Goal: Find specific page/section: Find specific page/section

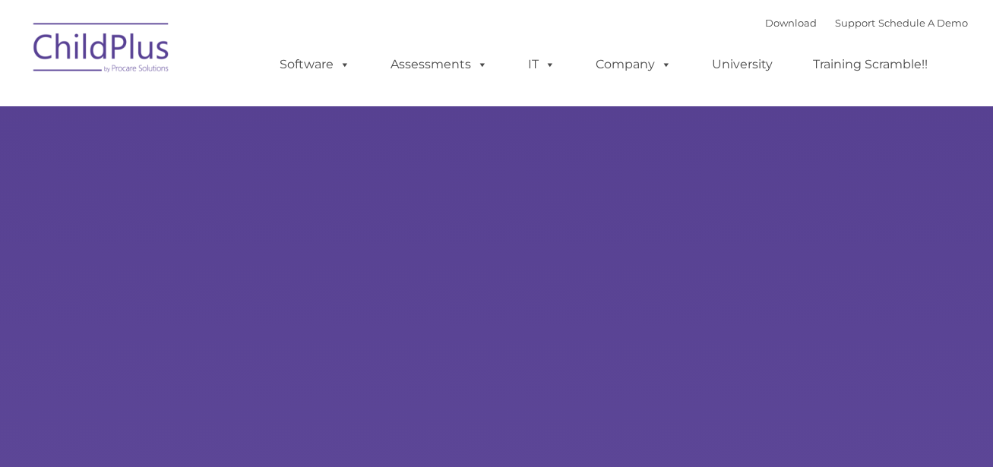
select select "MEDIUM"
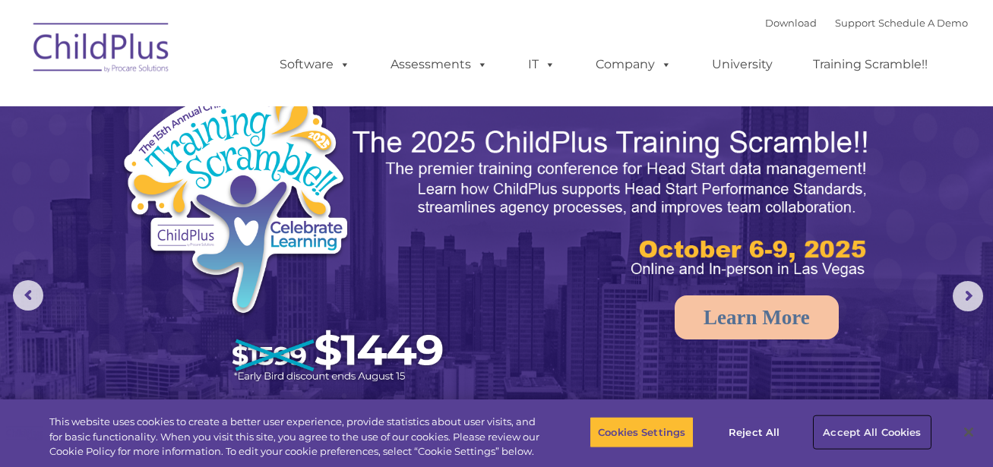
click at [852, 429] on button "Accept All Cookies" at bounding box center [872, 432] width 115 height 32
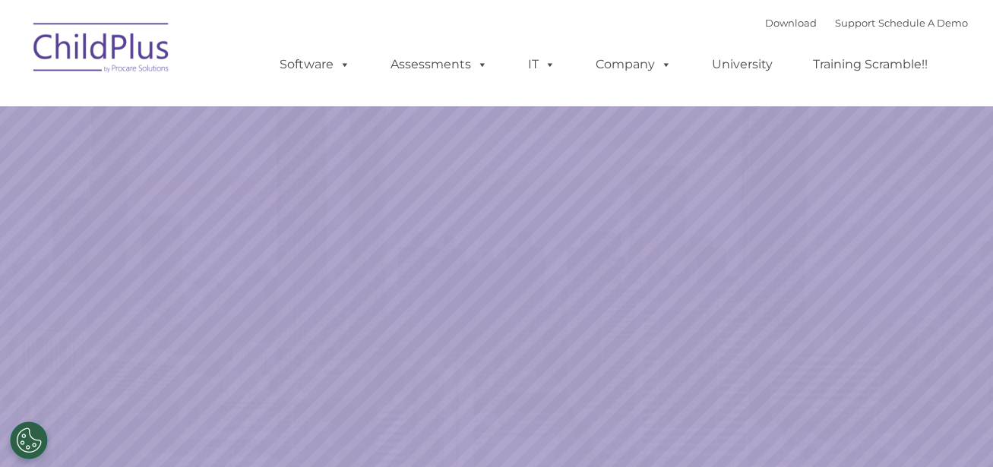
select select "MEDIUM"
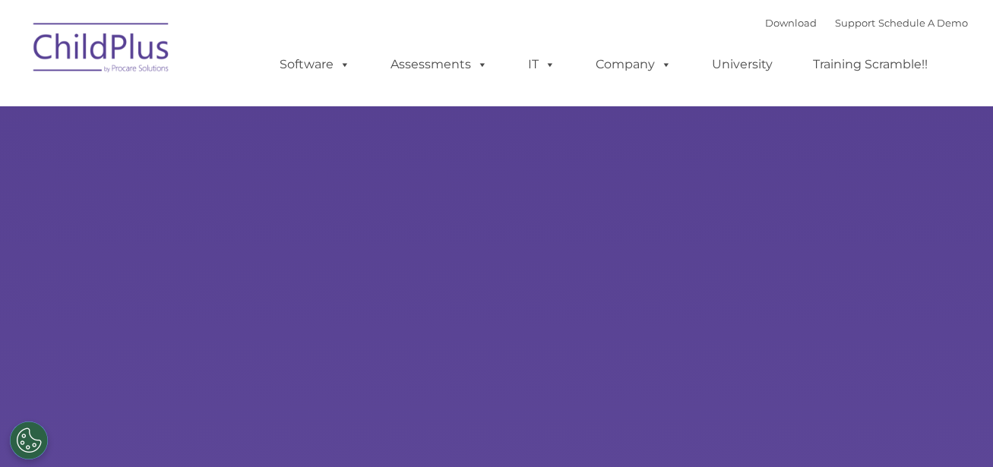
select select "MEDIUM"
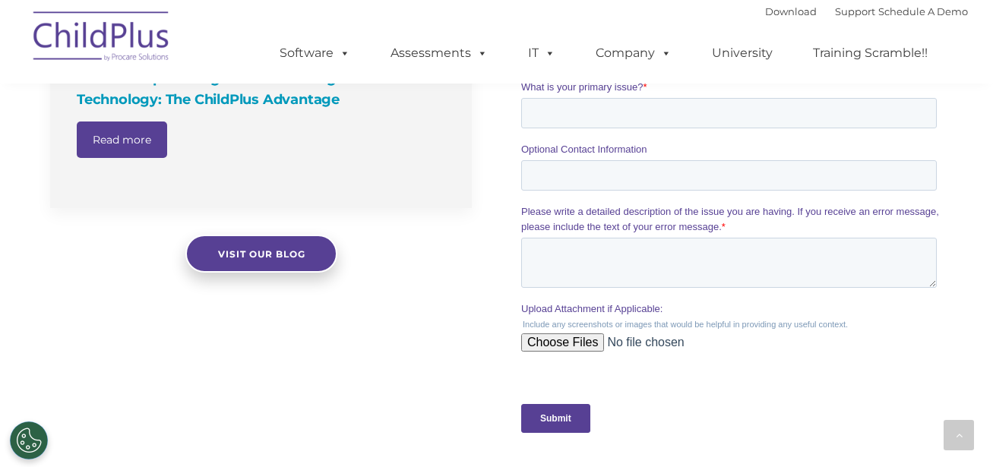
scroll to position [1350, 0]
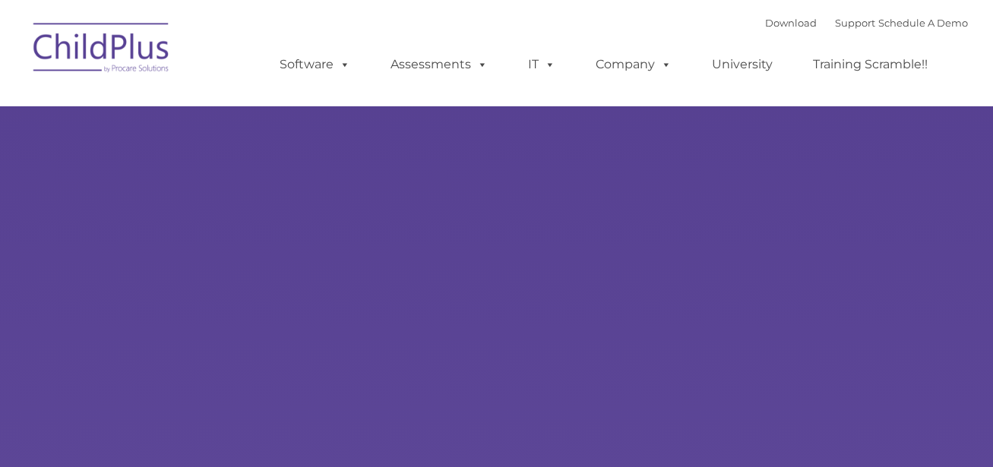
type input ""
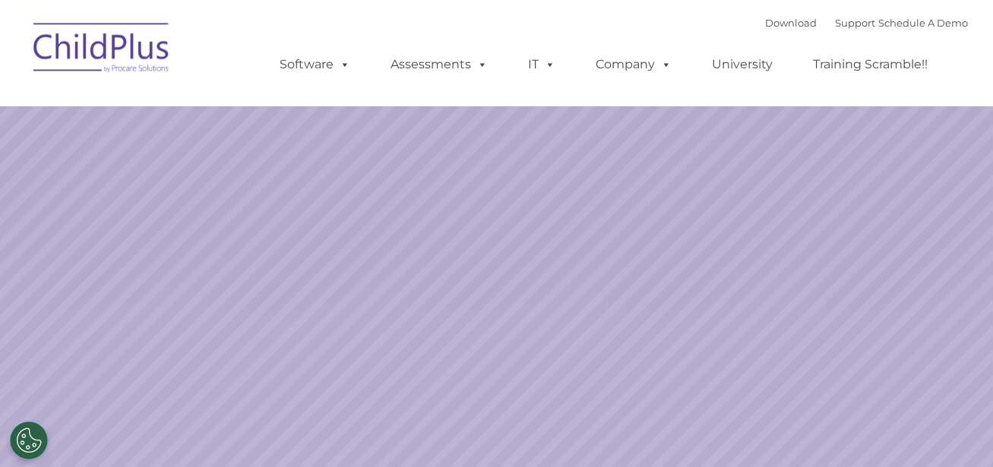
select select "MEDIUM"
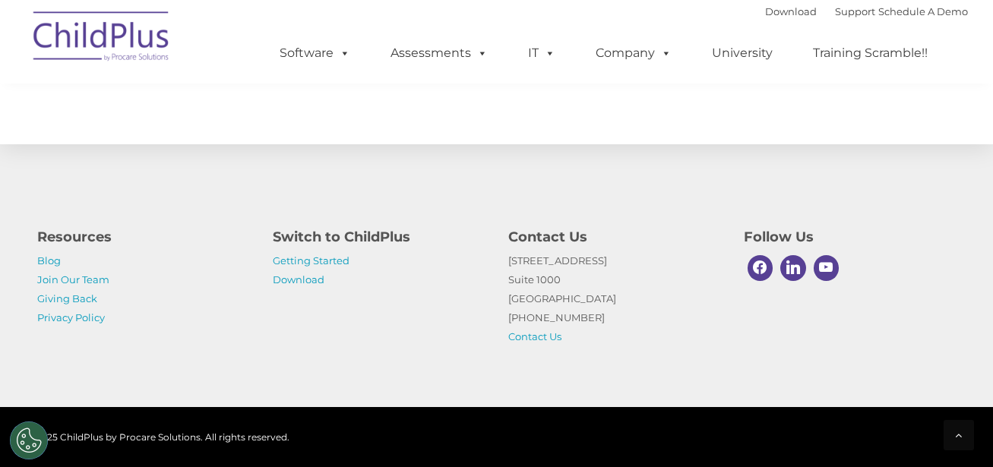
scroll to position [1829, 0]
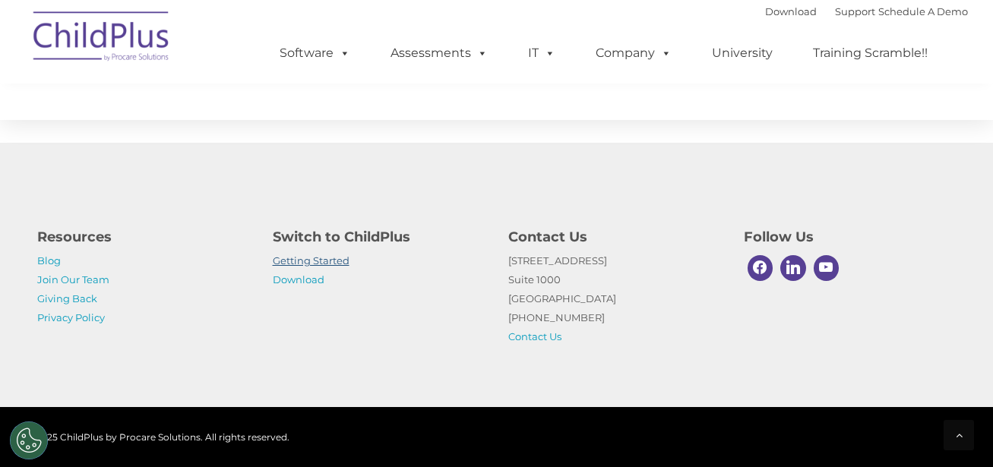
click at [309, 258] on link "Getting Started" at bounding box center [311, 261] width 77 height 12
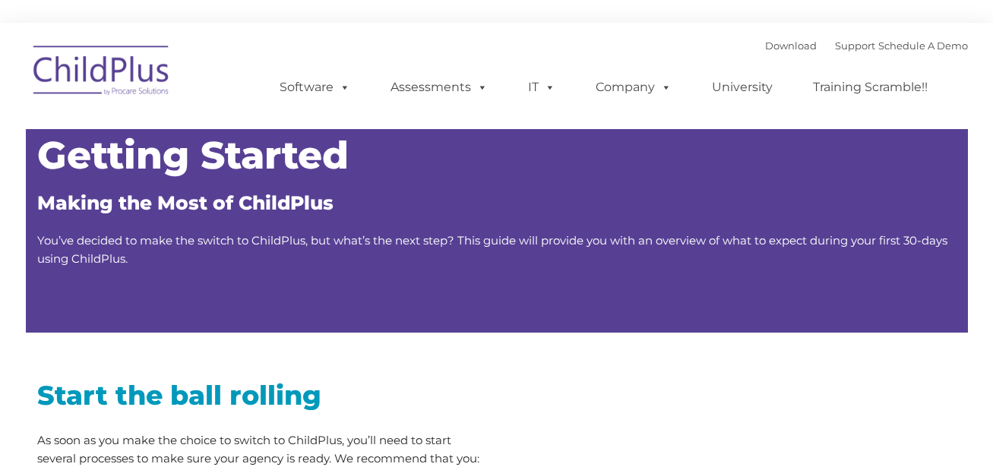
type input ""
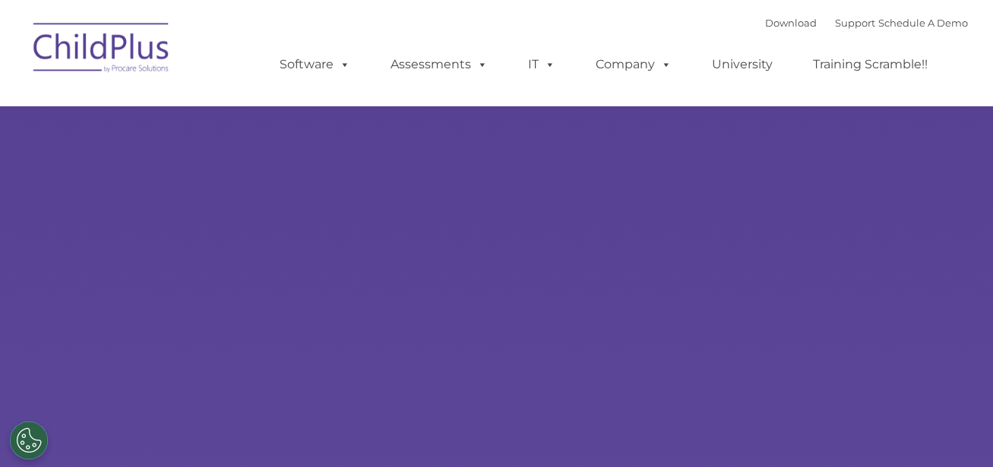
select select "MEDIUM"
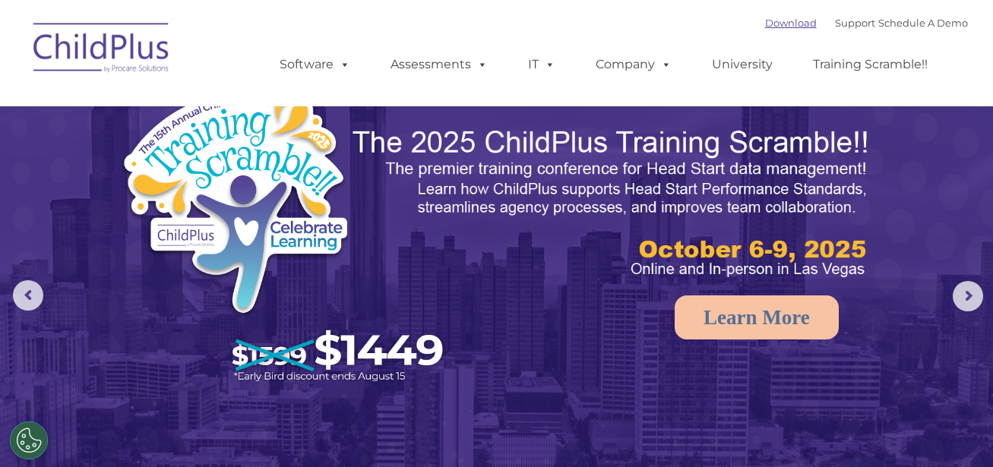
click at [771, 26] on link "Download" at bounding box center [791, 23] width 52 height 12
